Goal: Information Seeking & Learning: Learn about a topic

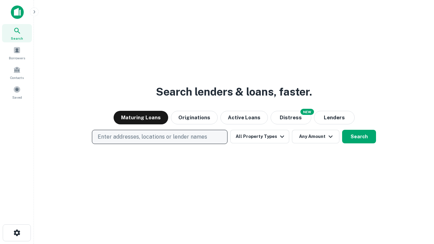
click at [159, 137] on p "Enter addresses, locations or lender names" at bounding box center [153, 137] width 110 height 8
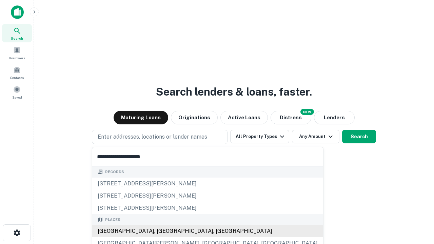
click at [162, 231] on div "[GEOGRAPHIC_DATA], [GEOGRAPHIC_DATA], [GEOGRAPHIC_DATA]" at bounding box center [207, 231] width 231 height 12
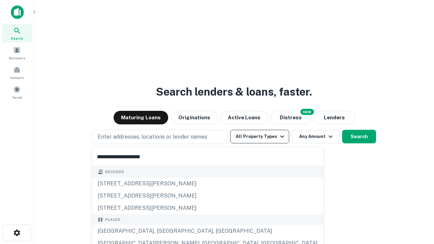
click at [260, 137] on button "All Property Types" at bounding box center [259, 137] width 59 height 14
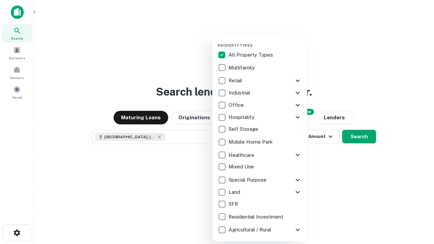
click at [265, 41] on button "button" at bounding box center [265, 41] width 95 height 0
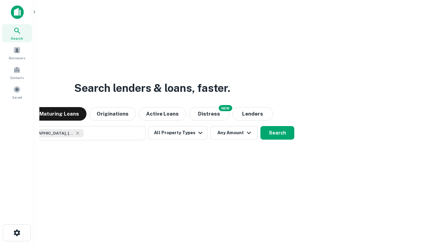
scroll to position [11, 0]
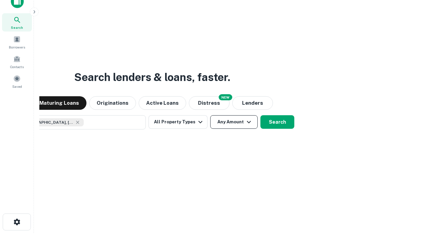
click at [210, 115] on button "Any Amount" at bounding box center [233, 122] width 47 height 14
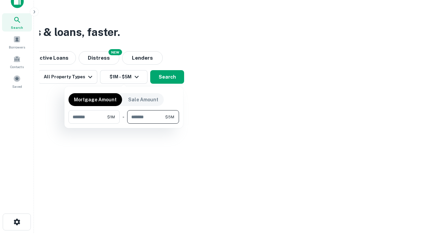
type input "*******"
click at [124, 124] on button "button" at bounding box center [124, 124] width 111 height 0
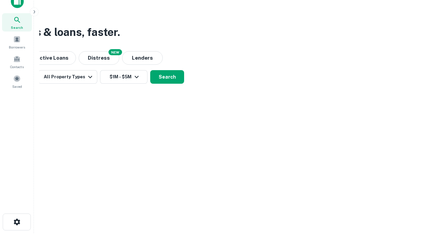
scroll to position [11, 0]
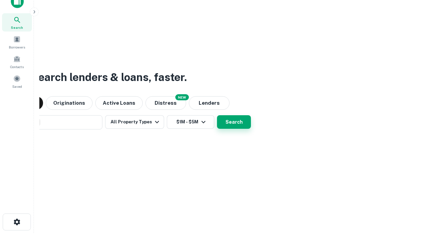
click at [217, 115] on button "Search" at bounding box center [234, 122] width 34 height 14
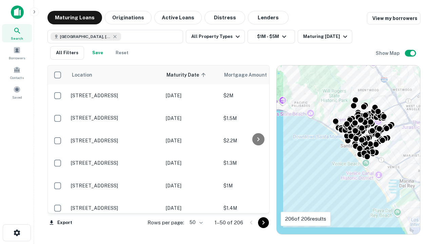
click at [195, 223] on body "Search Borrowers Contacts Saved Maturing Loans Originations Active Loans Distre…" at bounding box center [217, 122] width 434 height 244
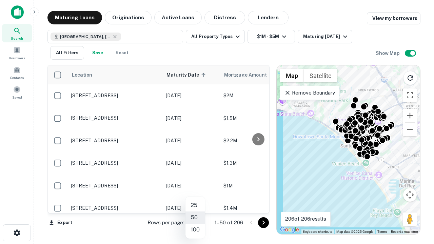
click at [195, 206] on li "25" at bounding box center [196, 205] width 20 height 12
